Goal: Task Accomplishment & Management: Use online tool/utility

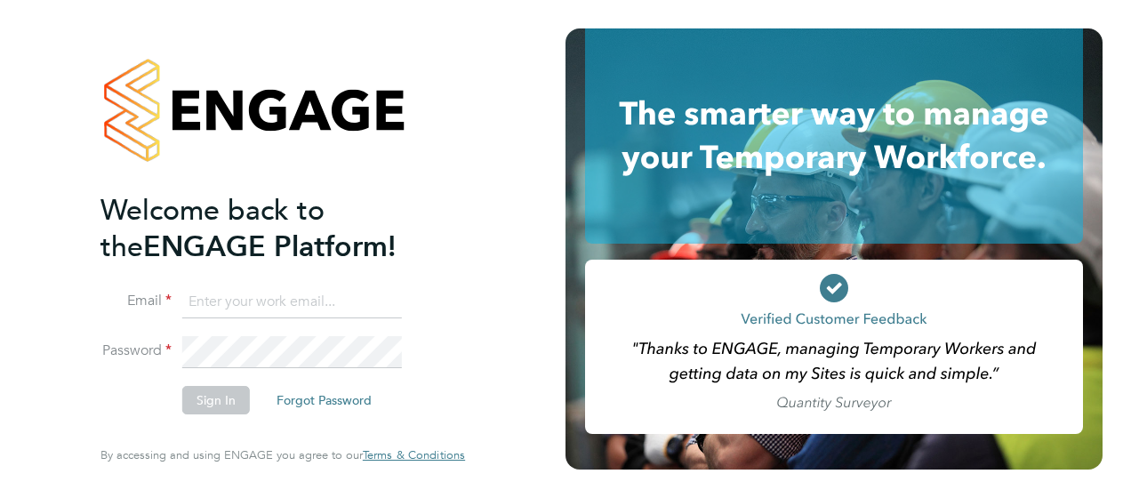
type input "luke.hewitt@vistry.co.uk"
click at [204, 407] on button "Sign In" at bounding box center [216, 400] width 68 height 28
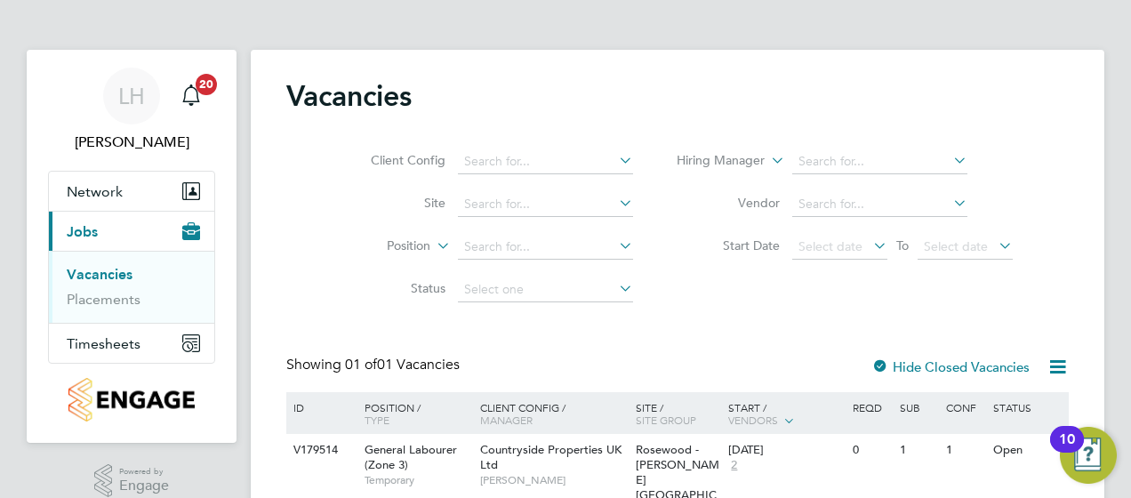
click at [1031, 292] on div "Client Config Site Position Status Hiring Manager Vendor Start Date Select date…" at bounding box center [677, 222] width 783 height 180
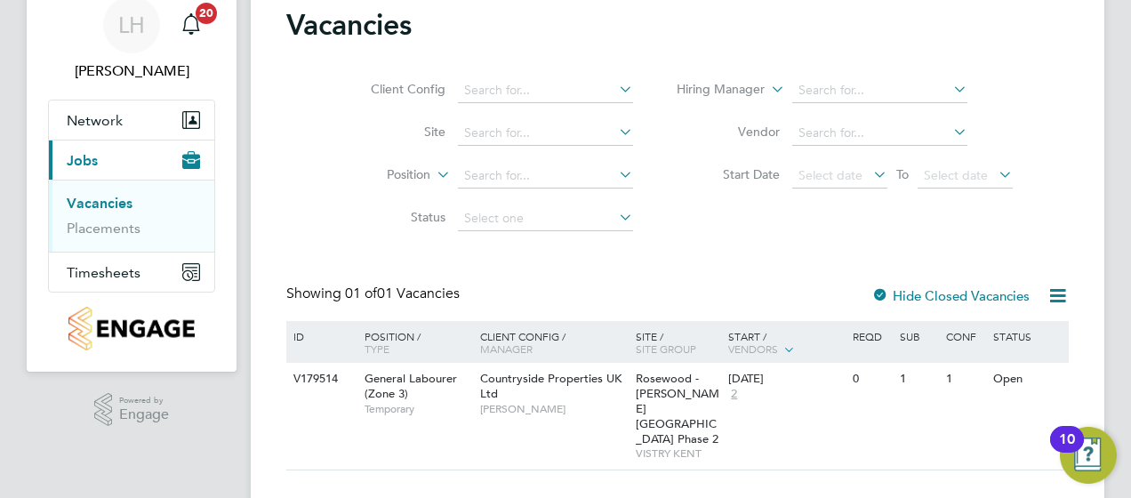
scroll to position [76, 0]
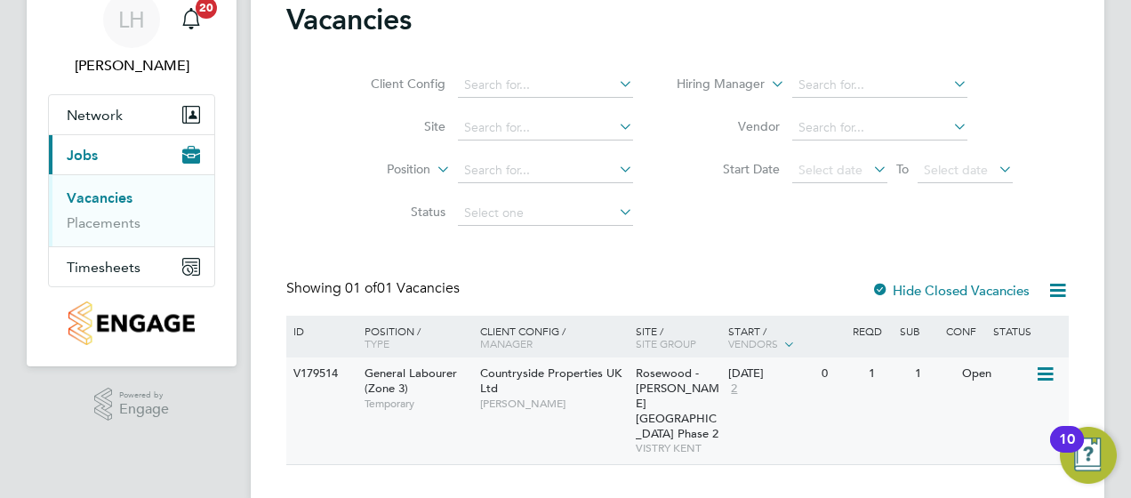
click at [967, 376] on div "Open" at bounding box center [996, 373] width 77 height 33
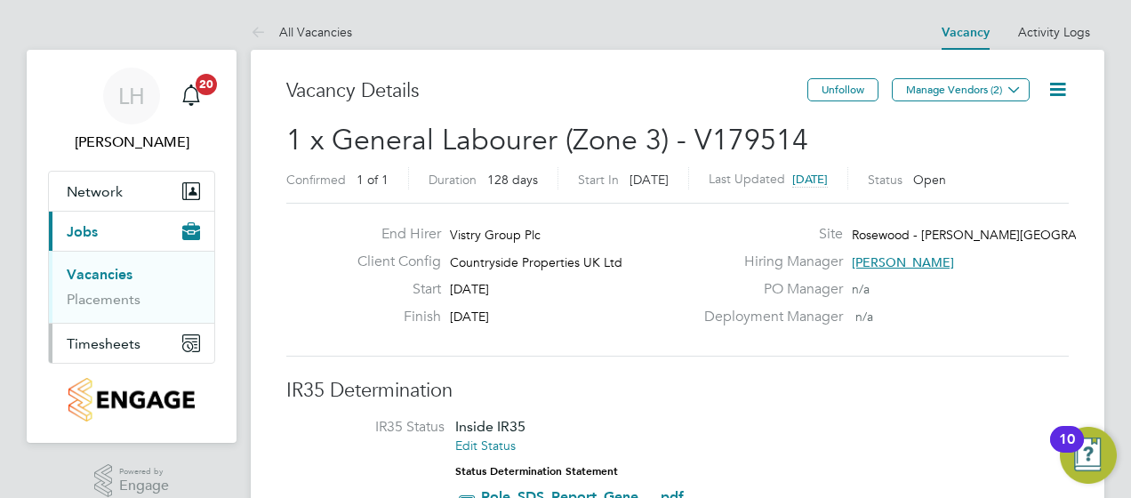
click at [121, 347] on span "Timesheets" at bounding box center [104, 343] width 74 height 17
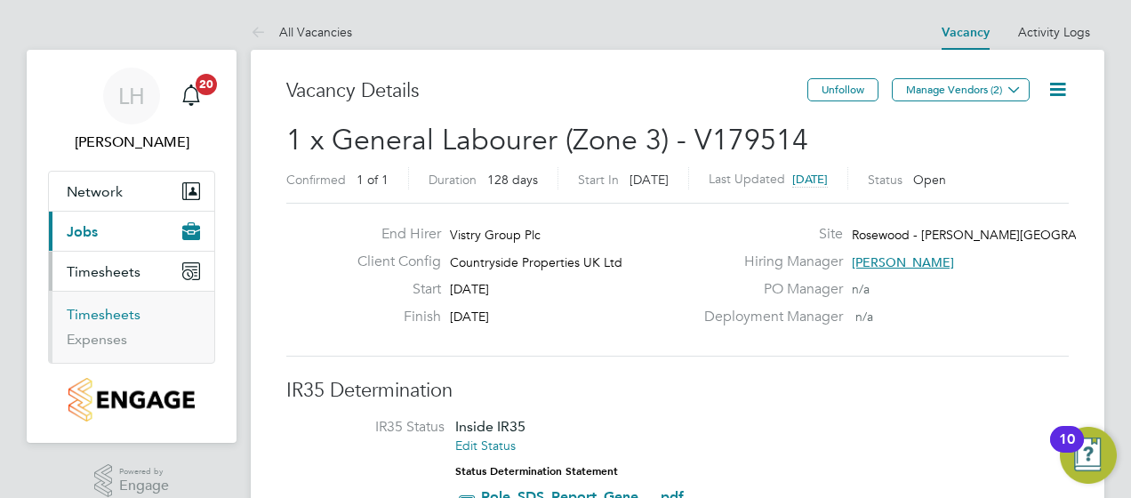
click at [121, 312] on link "Timesheets" at bounding box center [104, 314] width 74 height 17
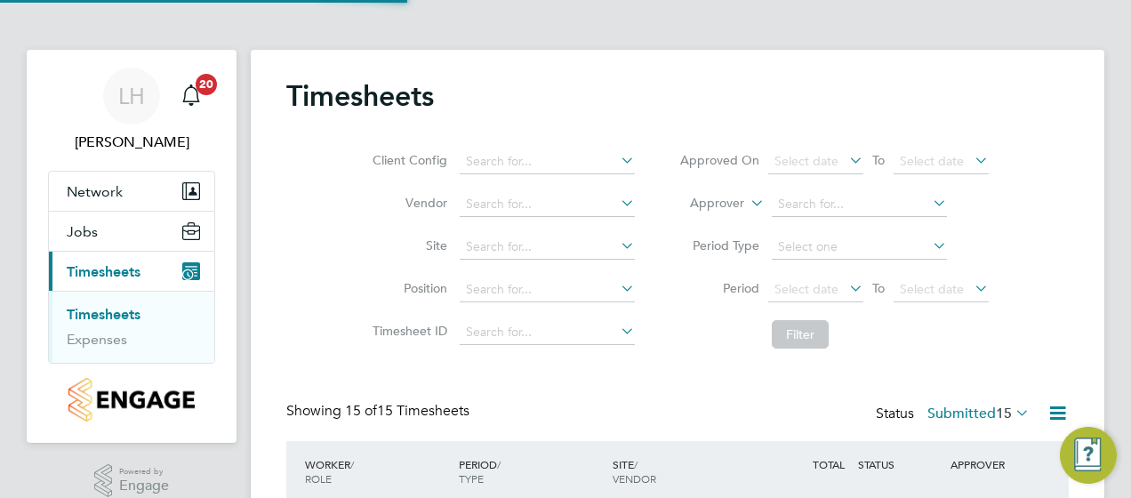
scroll to position [9, 9]
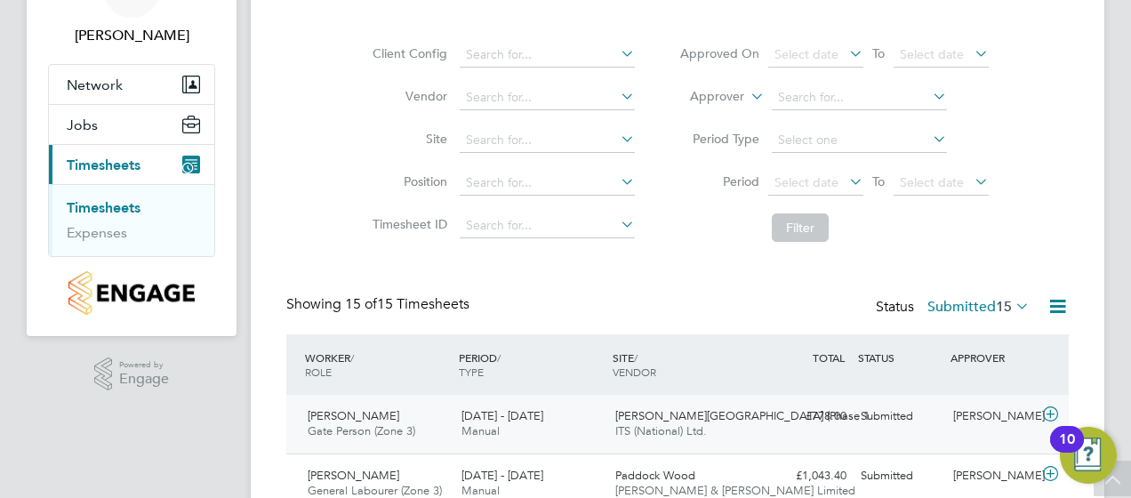
click at [674, 425] on span "ITS (National) Ltd." at bounding box center [661, 430] width 92 height 15
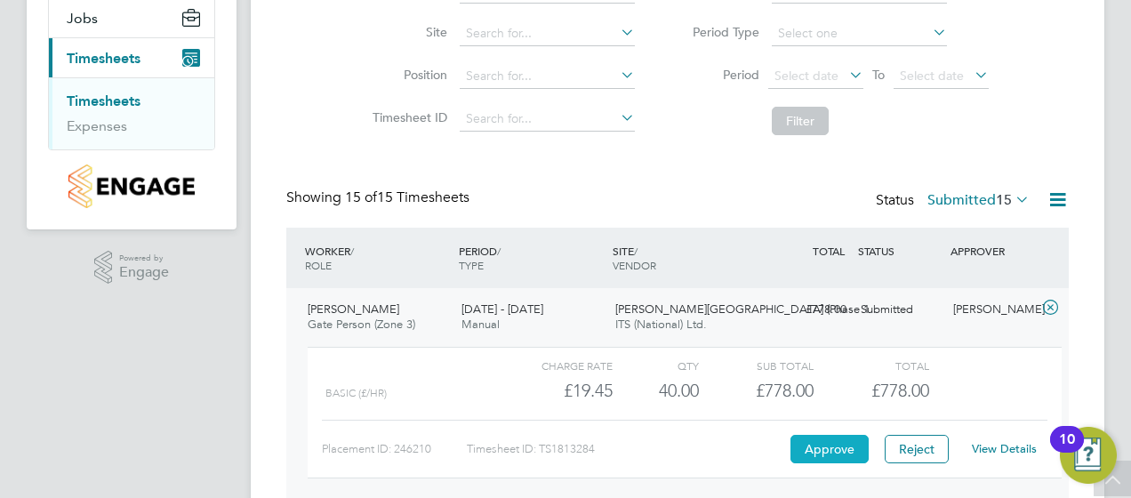
click at [841, 438] on button "Approve" at bounding box center [830, 449] width 78 height 28
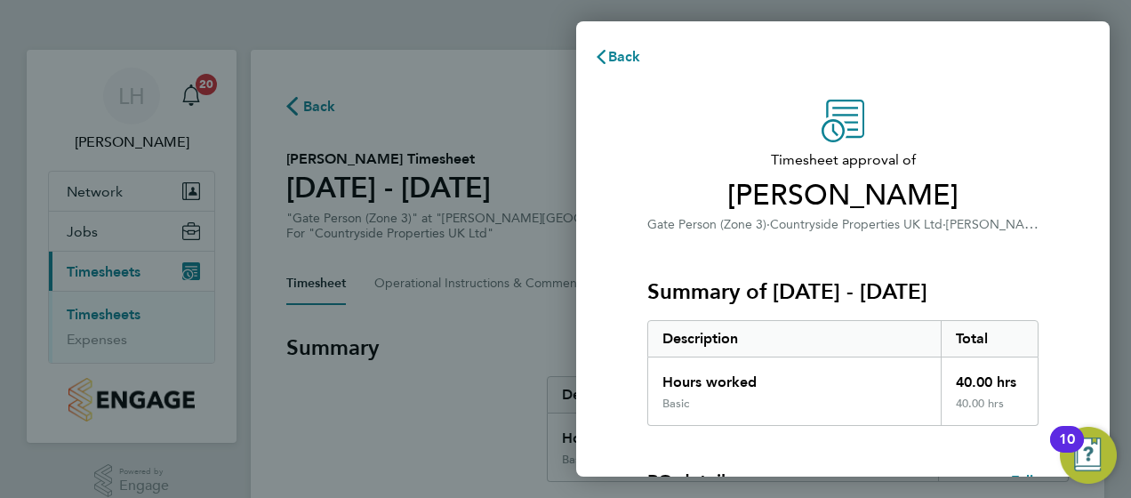
click at [1056, 252] on div "Timesheet approval of Jack Reed Gate Person (Zone 3) · Countryside Properties U…" at bounding box center [843, 455] width 434 height 710
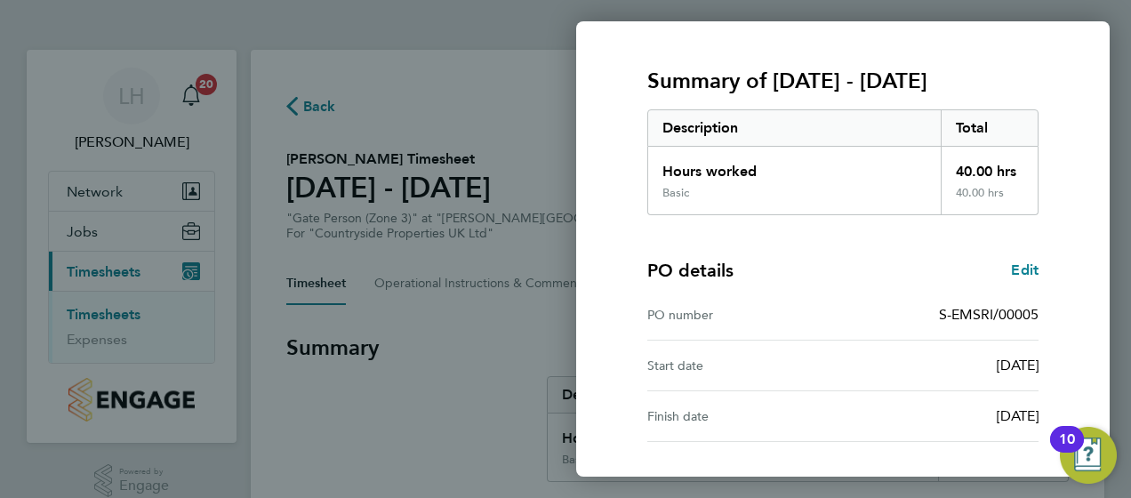
scroll to position [352, 0]
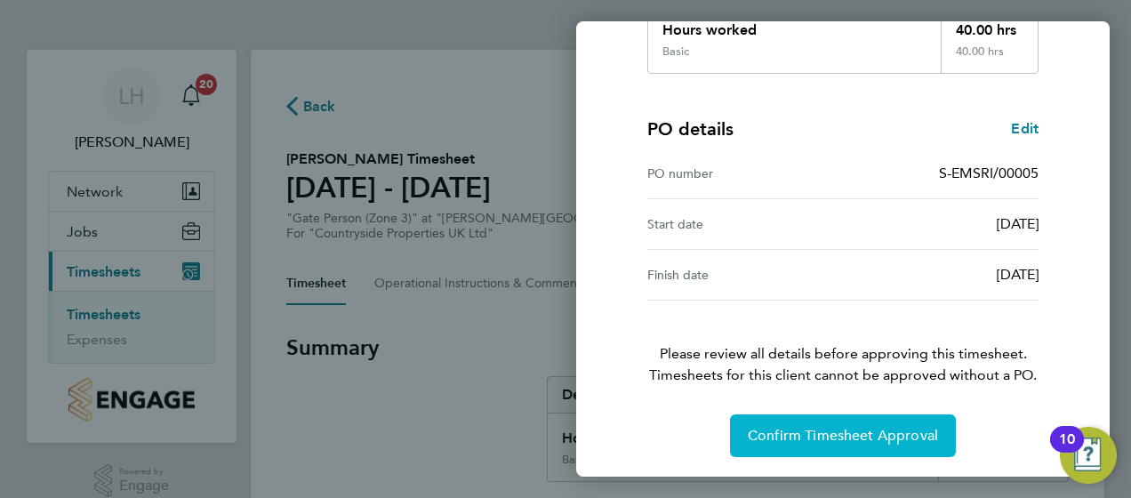
click at [857, 439] on span "Confirm Timesheet Approval" at bounding box center [843, 436] width 190 height 18
